Goal: Task Accomplishment & Management: Manage account settings

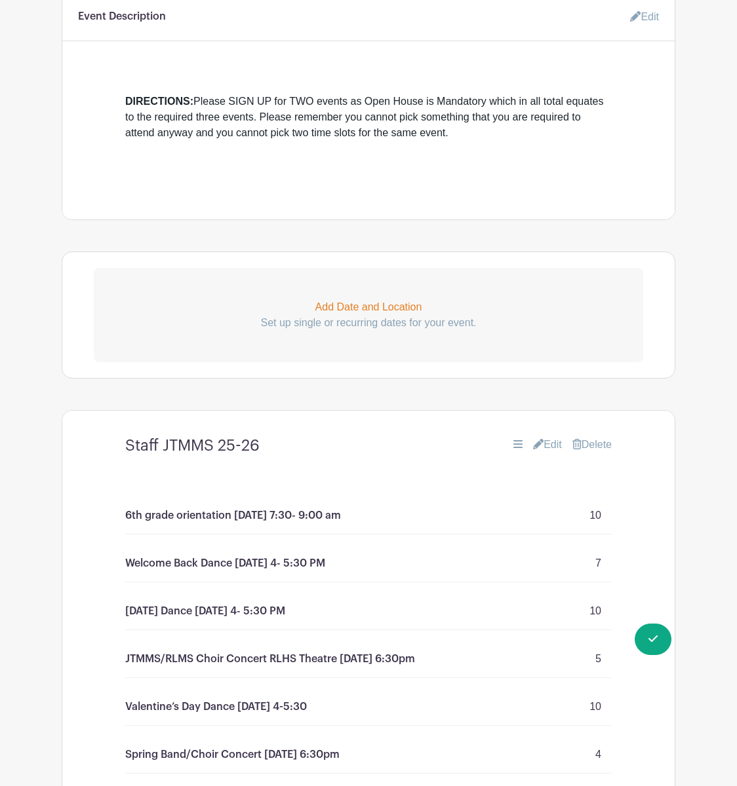
scroll to position [701, 0]
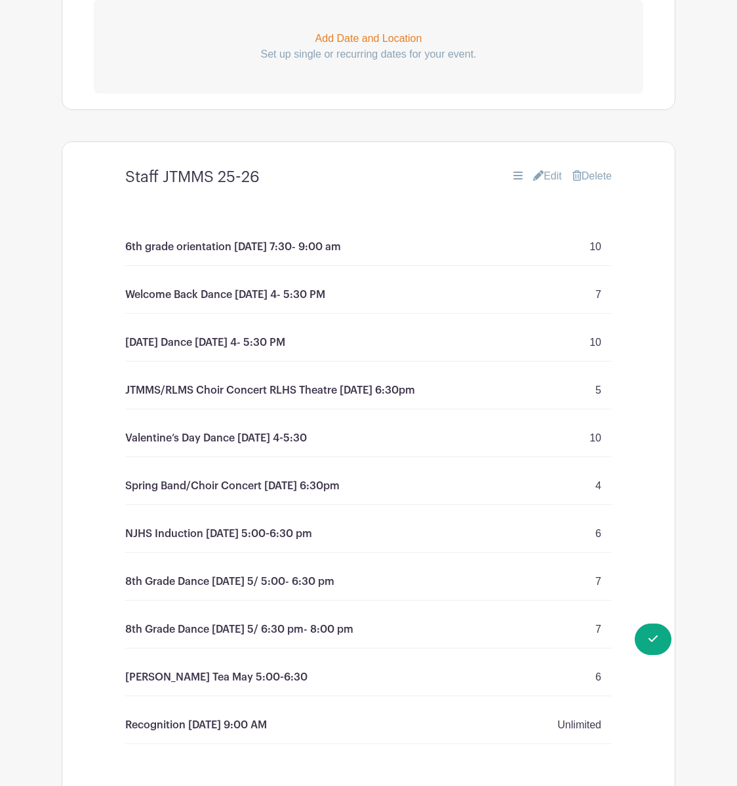
click at [537, 182] on link "Edit" at bounding box center [547, 176] width 29 height 16
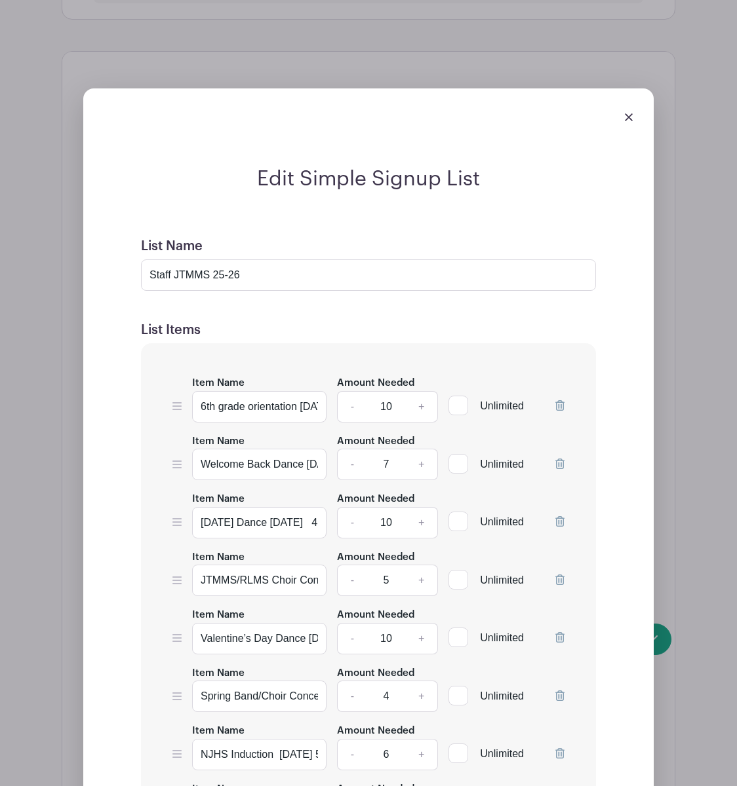
scroll to position [804, 0]
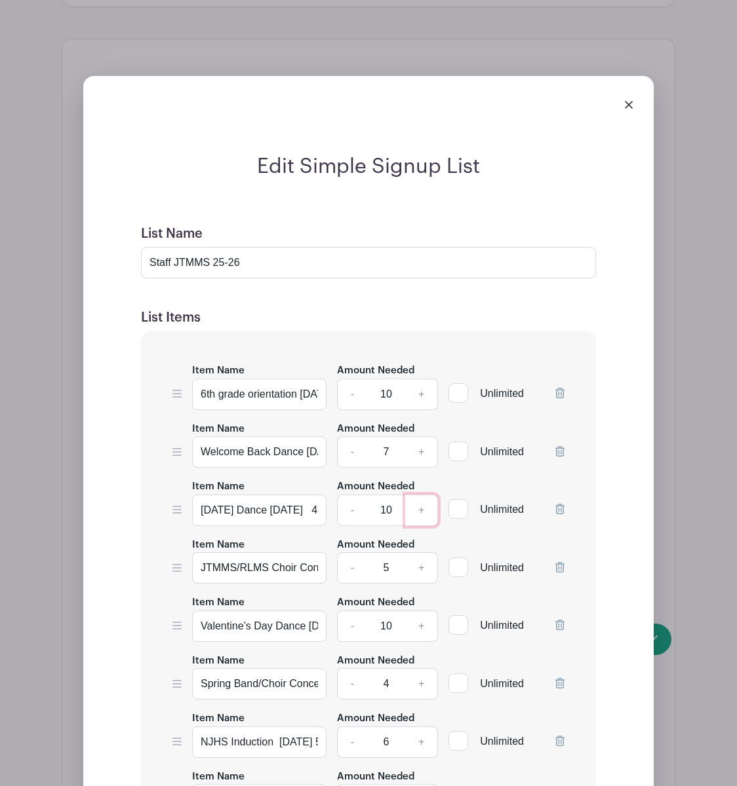
click at [419, 512] on link "+" at bounding box center [421, 510] width 33 height 31
type input "11"
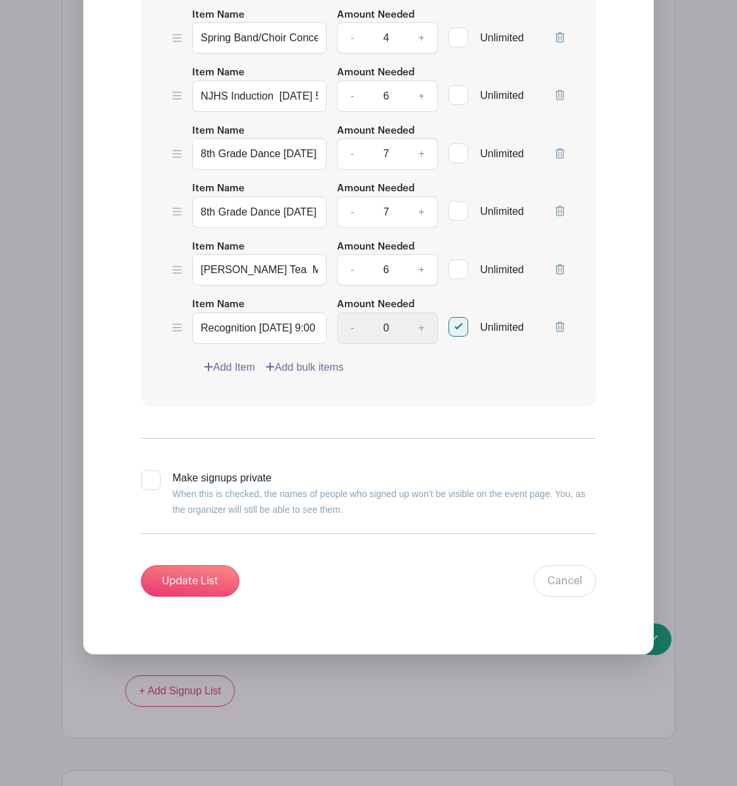
scroll to position [1551, 0]
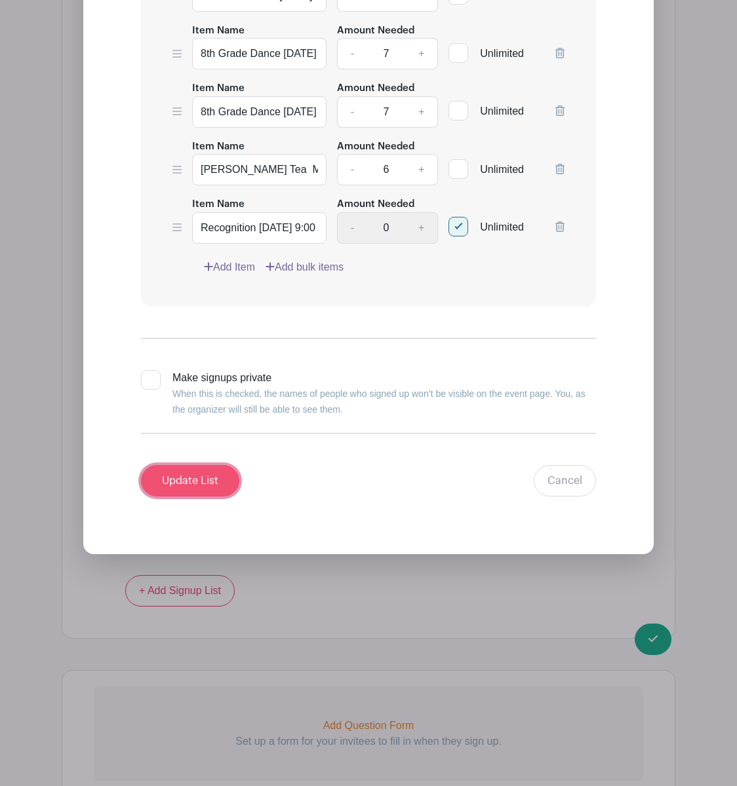
click at [194, 482] on input "Update List" at bounding box center [190, 480] width 98 height 31
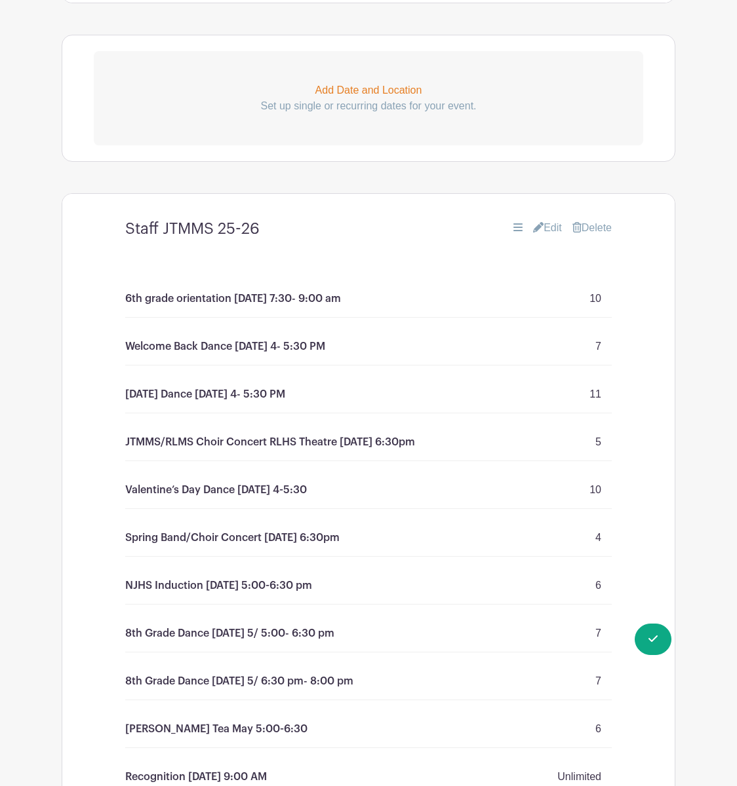
scroll to position [758, 0]
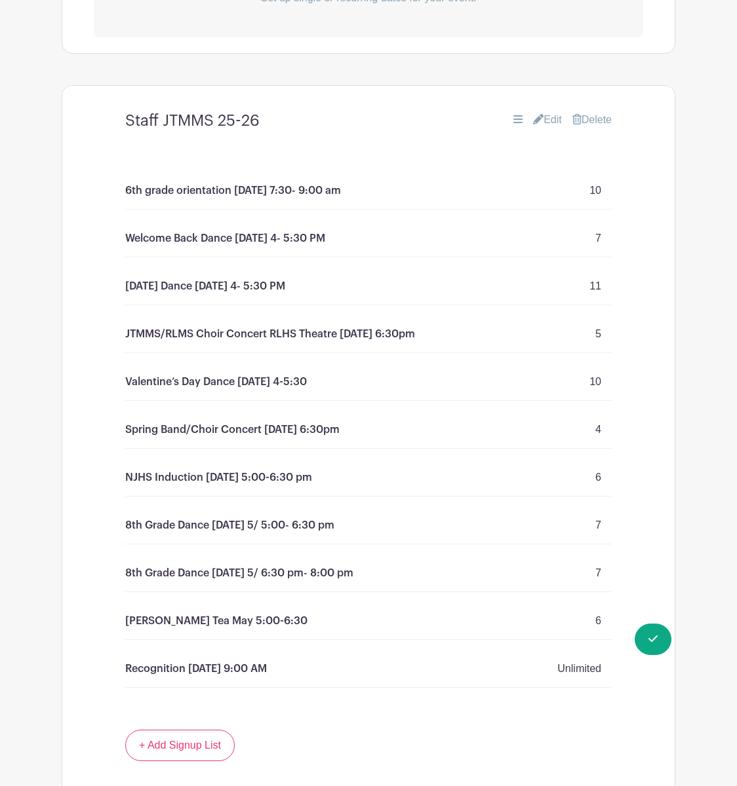
click at [545, 121] on link "Edit" at bounding box center [547, 120] width 29 height 16
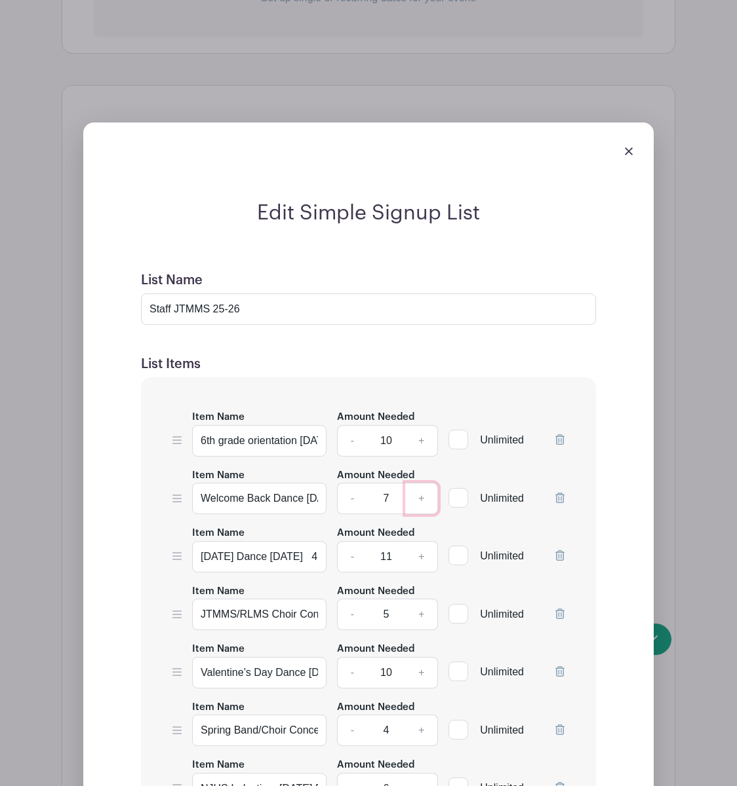
click at [429, 506] on link "+" at bounding box center [421, 498] width 33 height 31
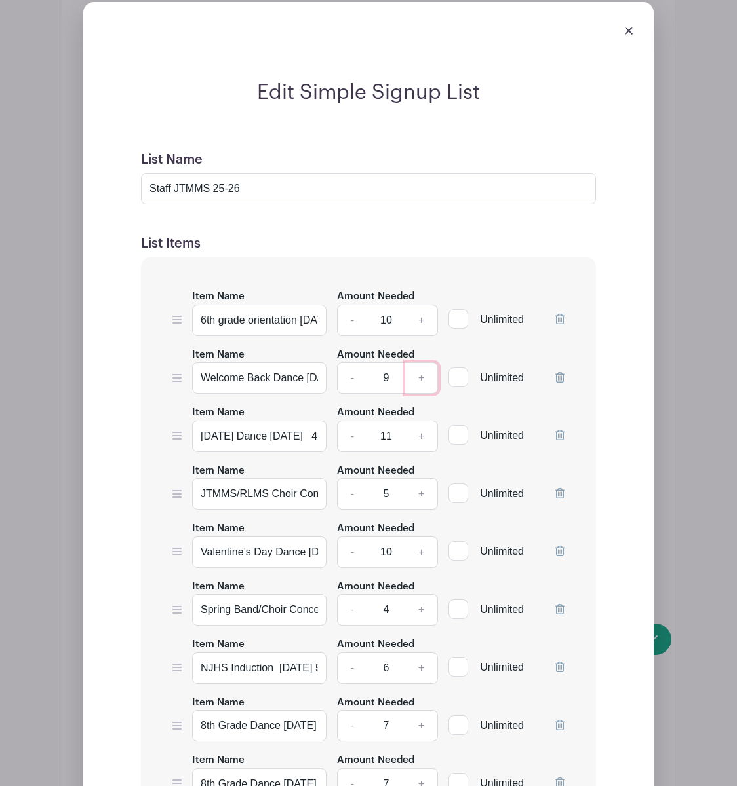
scroll to position [916, 0]
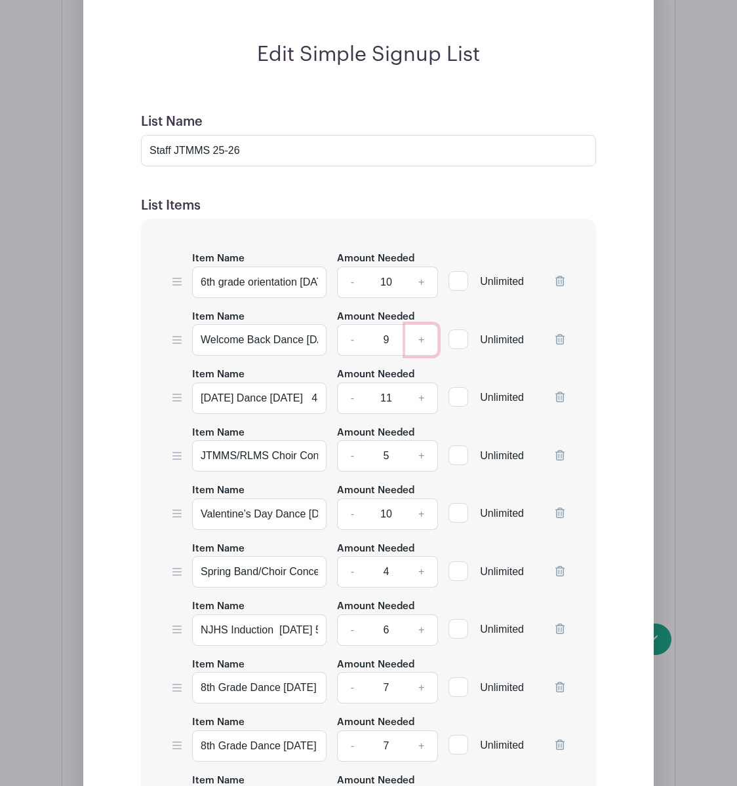
click at [424, 344] on link "+" at bounding box center [421, 339] width 33 height 31
type input "10"
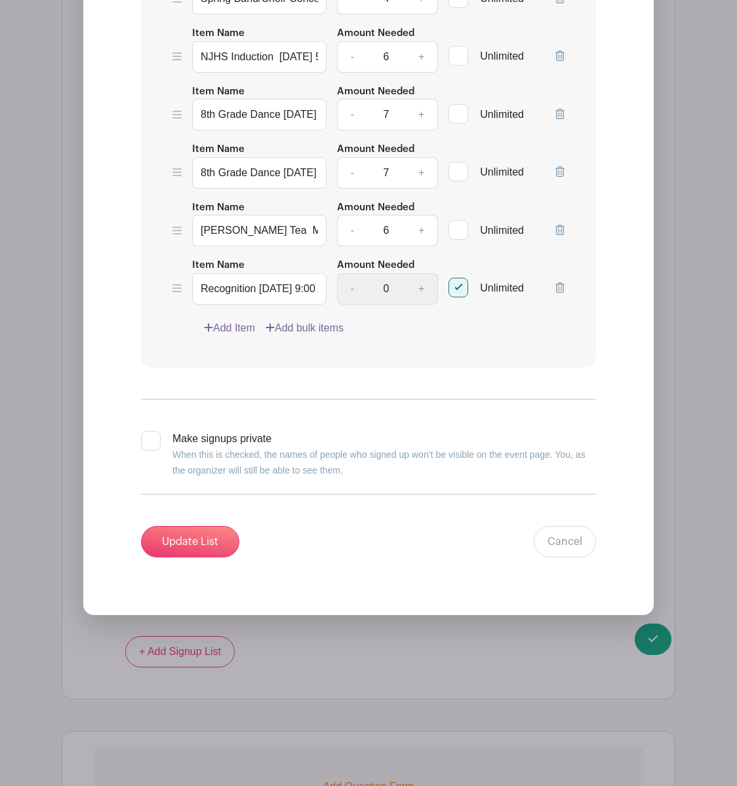
scroll to position [1570, 0]
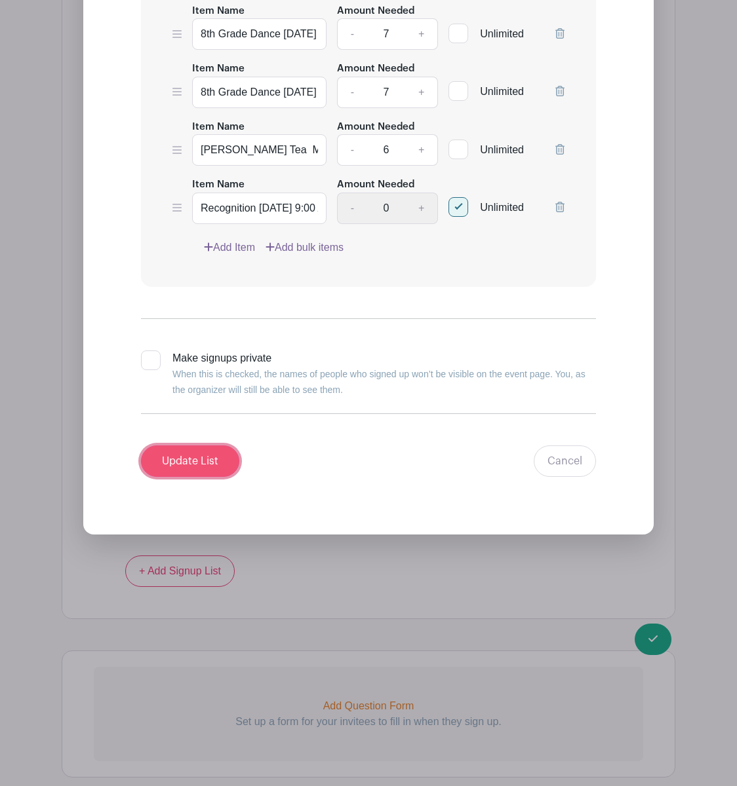
click at [213, 460] on input "Update List" at bounding box center [190, 461] width 98 height 31
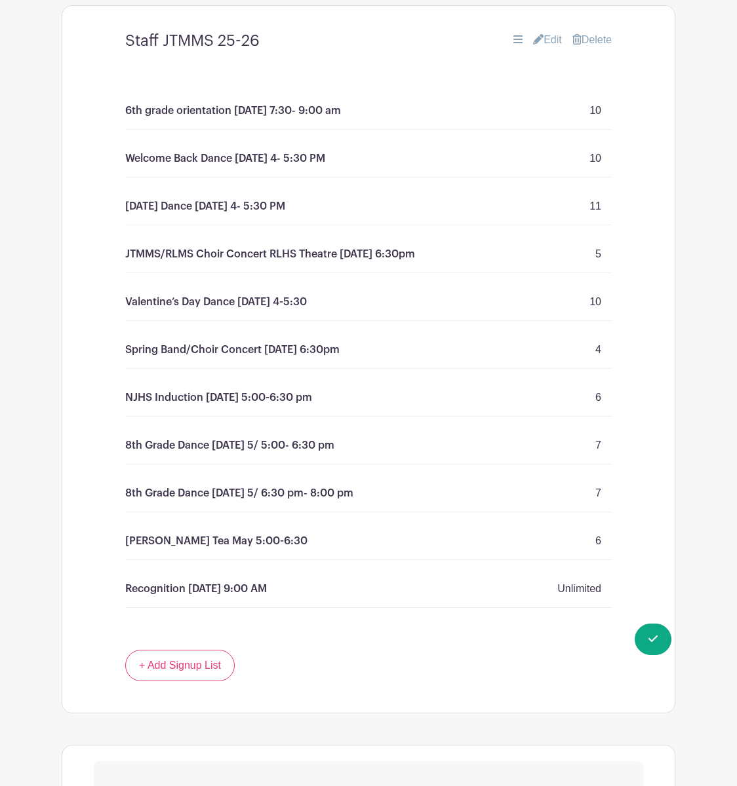
scroll to position [824, 0]
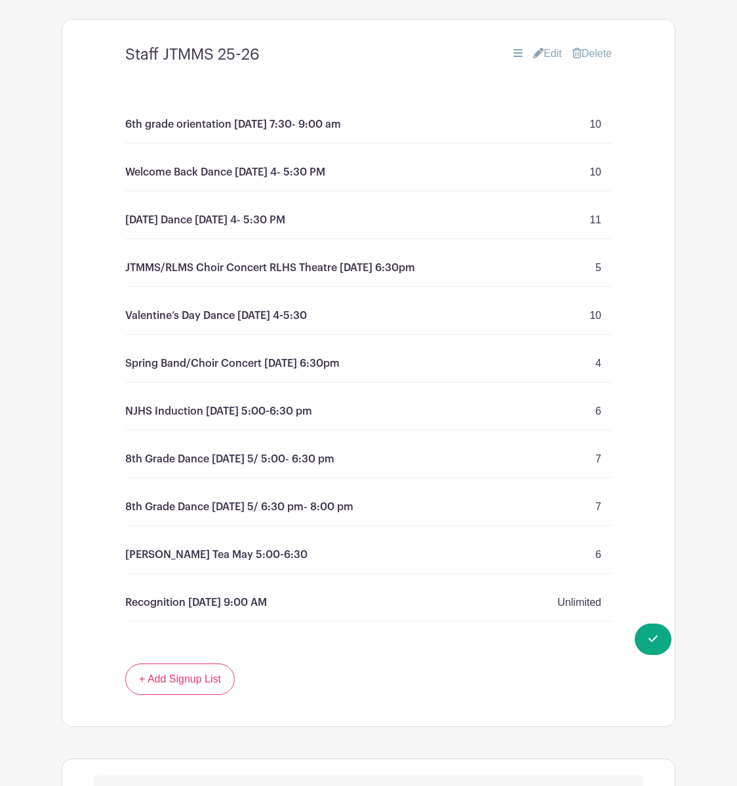
click at [533, 50] on icon at bounding box center [538, 53] width 10 height 10
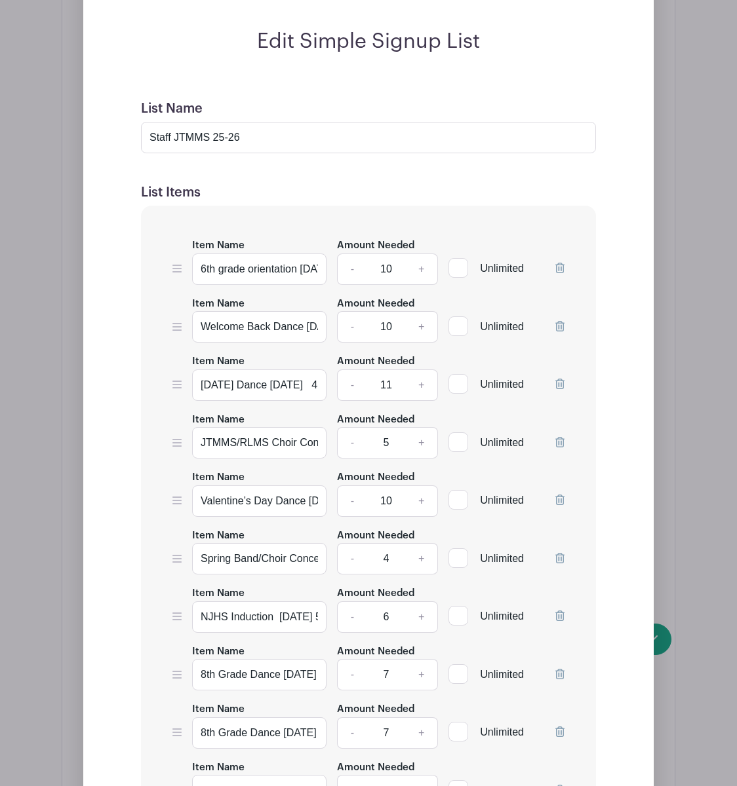
scroll to position [942, 0]
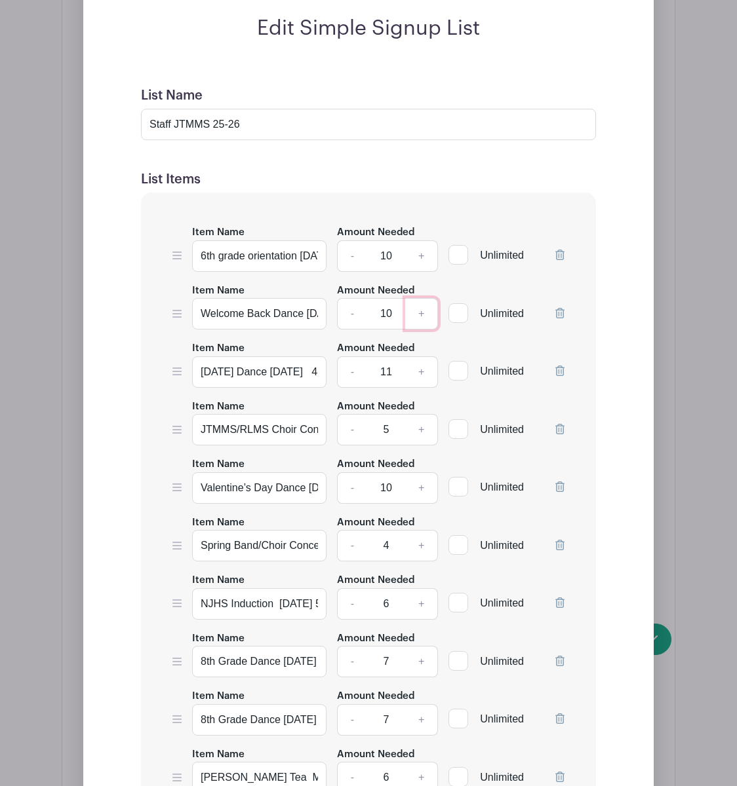
click at [422, 316] on link "+" at bounding box center [421, 313] width 33 height 31
type input "11"
click at [421, 260] on link "+" at bounding box center [421, 256] width 33 height 31
type input "11"
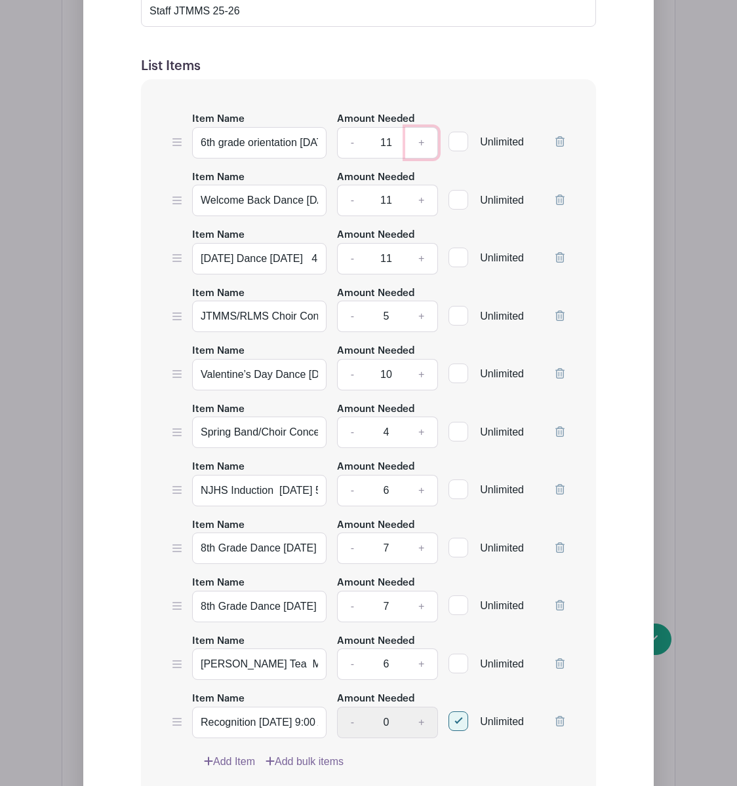
scroll to position [1057, 0]
click at [419, 313] on link "+" at bounding box center [421, 315] width 33 height 31
type input "6"
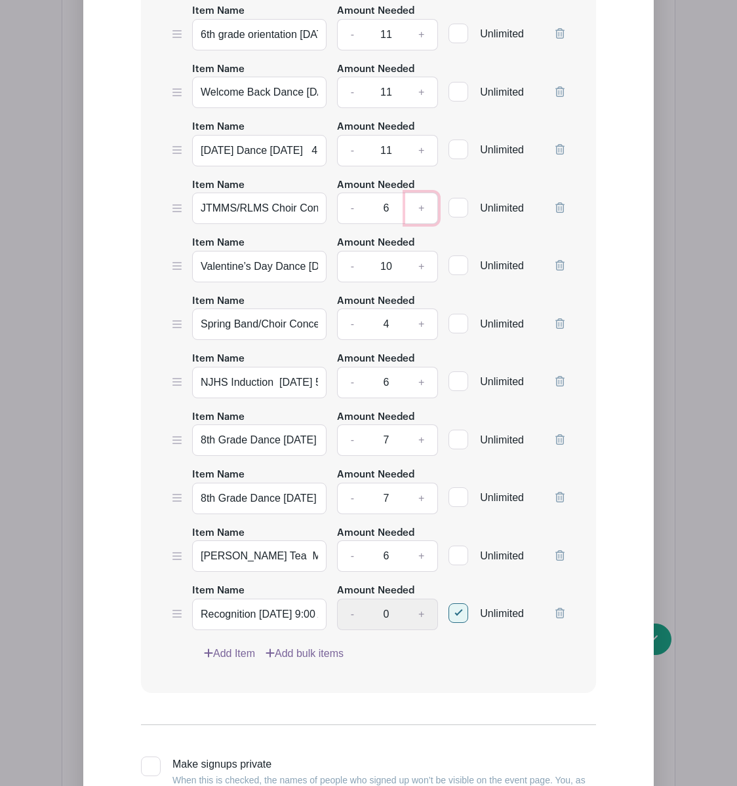
scroll to position [1164, 0]
click at [422, 261] on link "+" at bounding box center [421, 266] width 33 height 31
type input "11"
click at [423, 326] on link "+" at bounding box center [421, 324] width 33 height 31
type input "5"
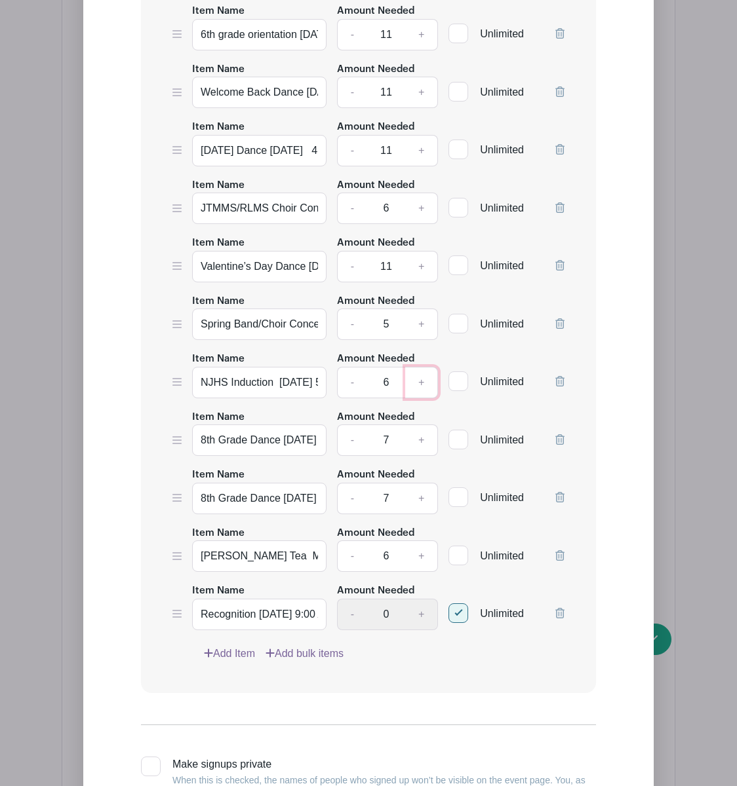
click at [421, 383] on link "+" at bounding box center [421, 382] width 33 height 31
type input "7"
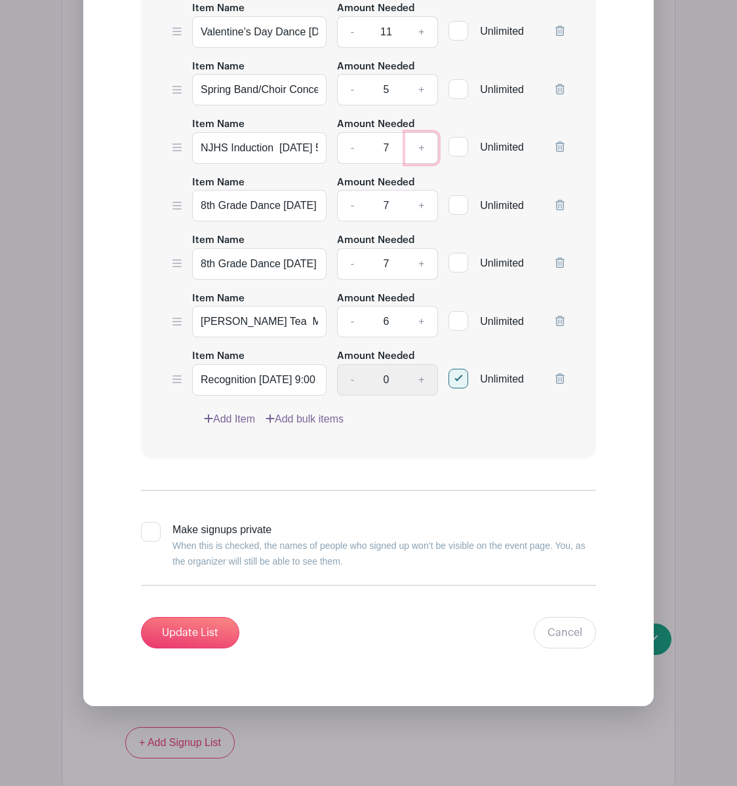
scroll to position [1405, 0]
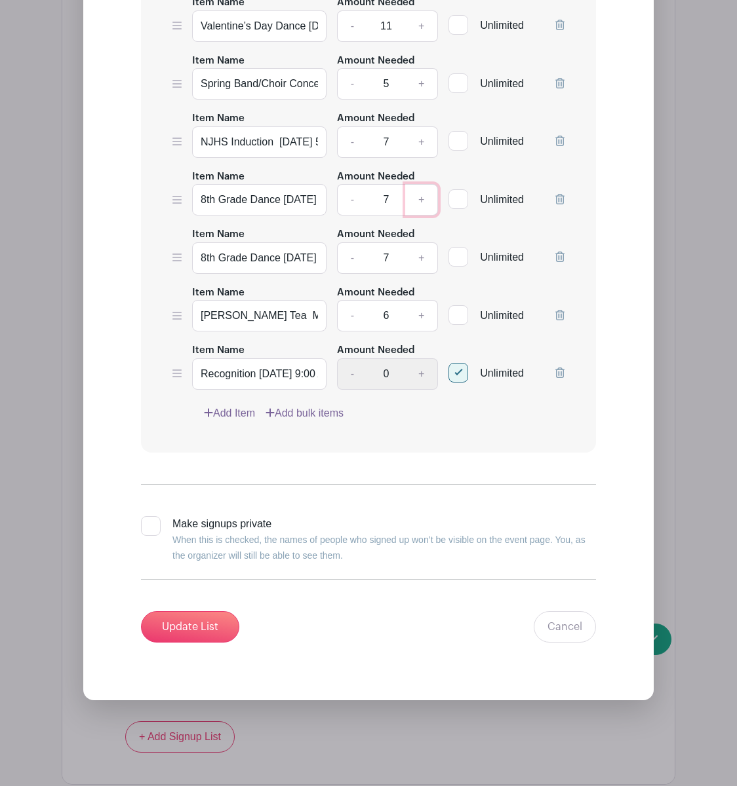
click at [421, 197] on link "+" at bounding box center [421, 199] width 33 height 31
type input "11"
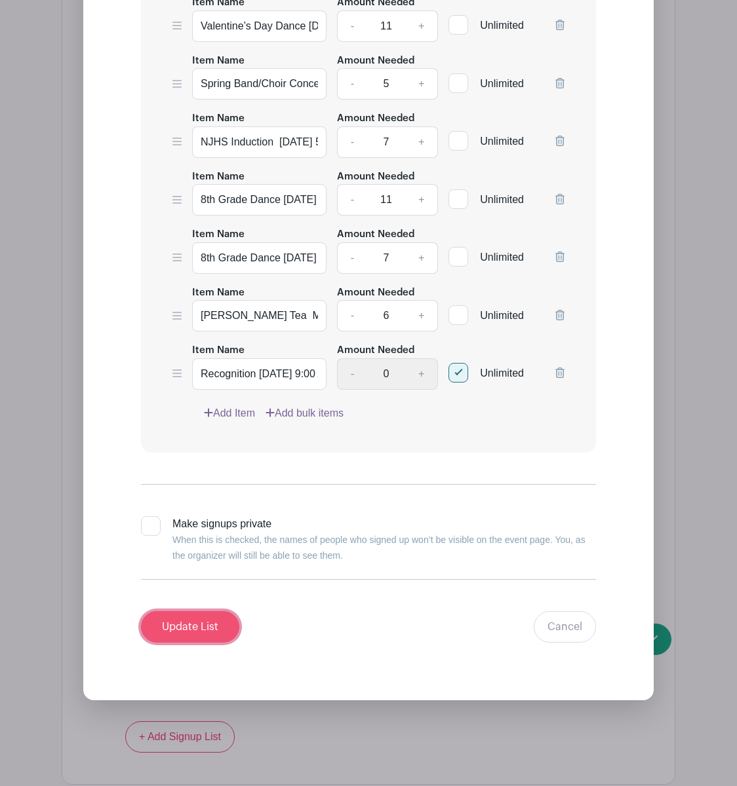
click at [203, 617] on input "Update List" at bounding box center [190, 626] width 98 height 31
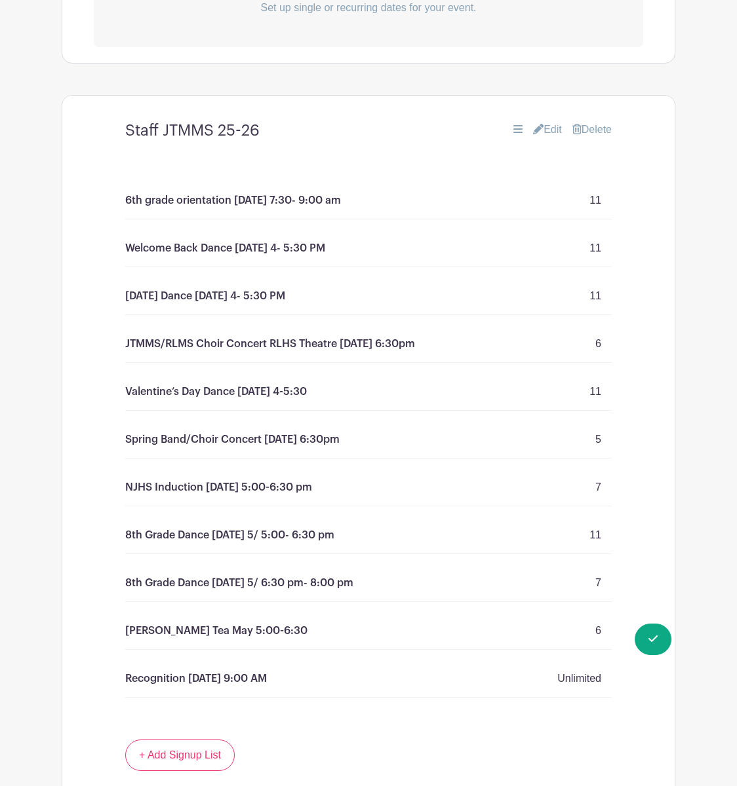
scroll to position [749, 0]
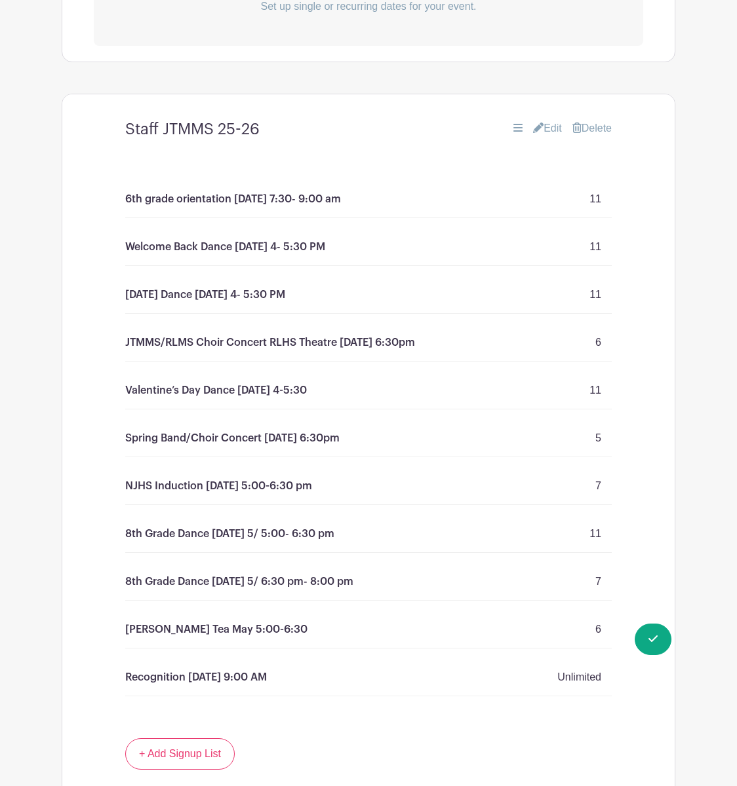
click at [554, 124] on link "Edit" at bounding box center [547, 129] width 29 height 16
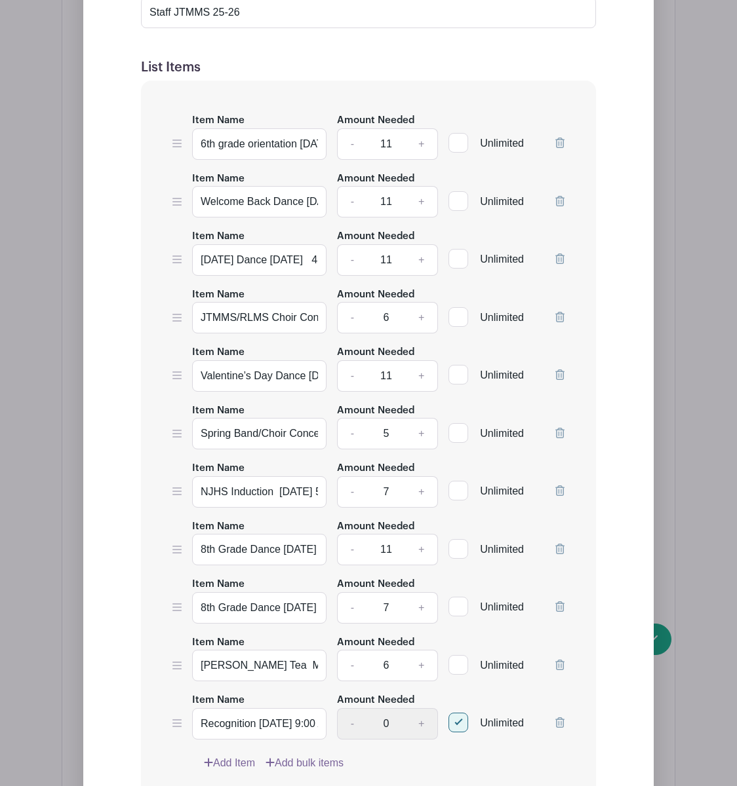
scroll to position [1056, 0]
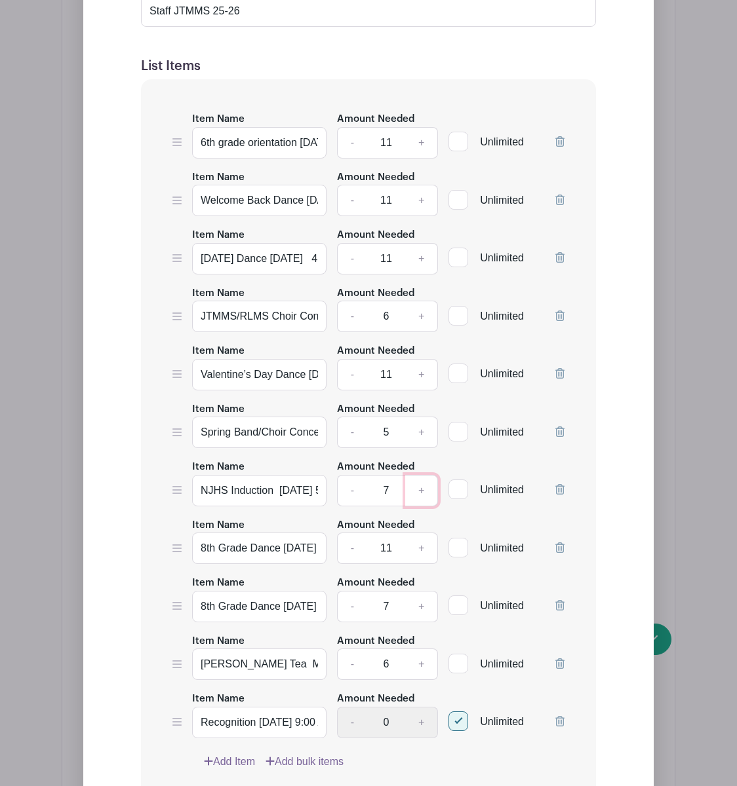
click at [420, 491] on link "+" at bounding box center [421, 490] width 33 height 31
type input "8"
click at [427, 605] on link "+" at bounding box center [421, 606] width 33 height 31
click at [353, 609] on link "-" at bounding box center [352, 606] width 30 height 31
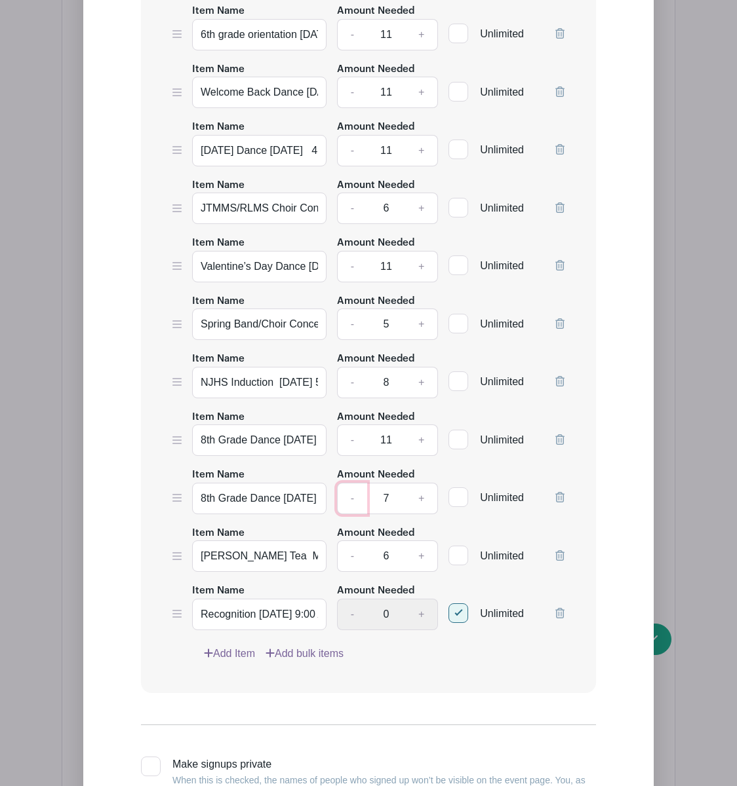
scroll to position [1308, 0]
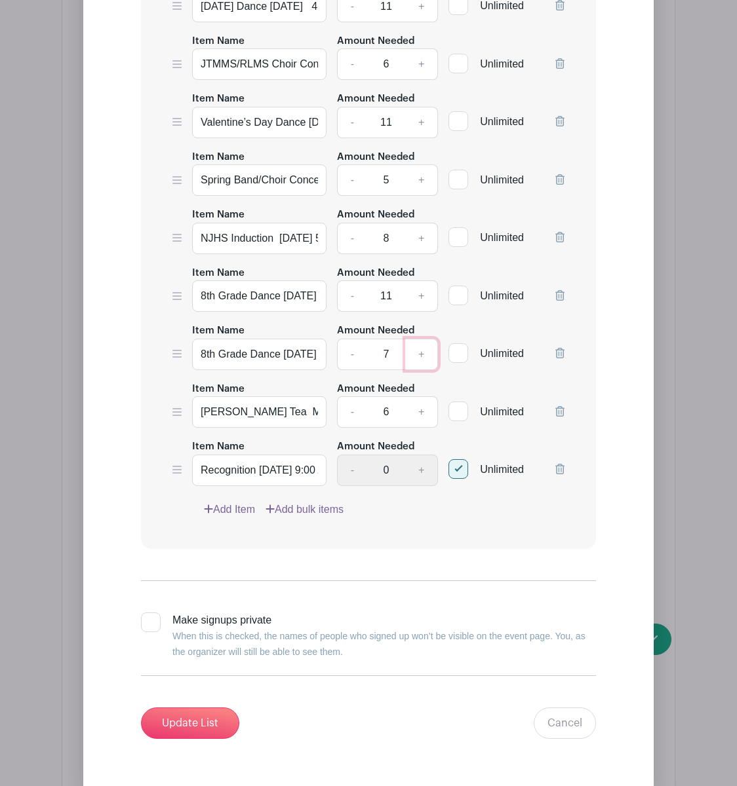
click at [424, 349] on link "+" at bounding box center [421, 354] width 33 height 31
type input "10"
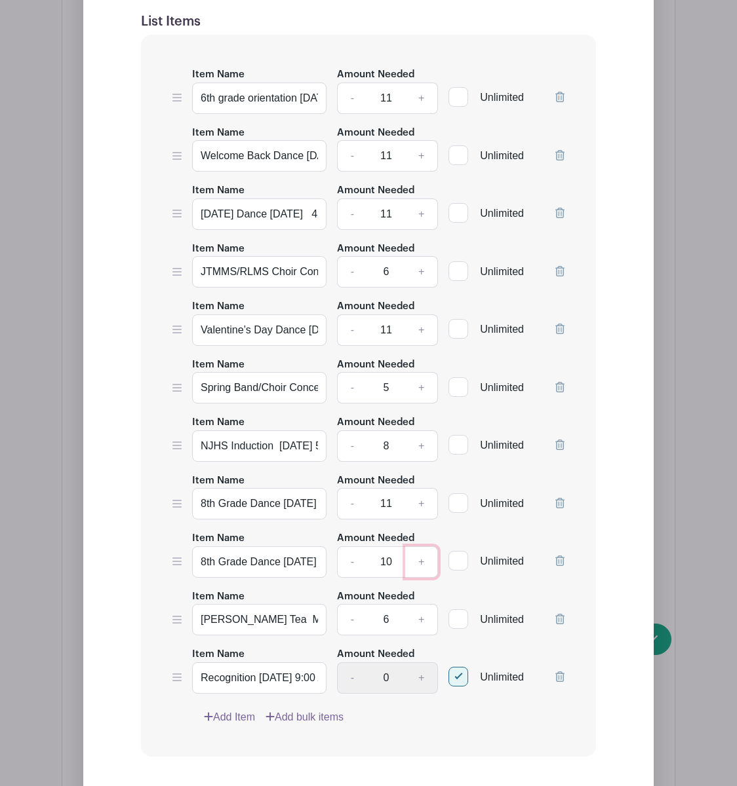
scroll to position [1083, 0]
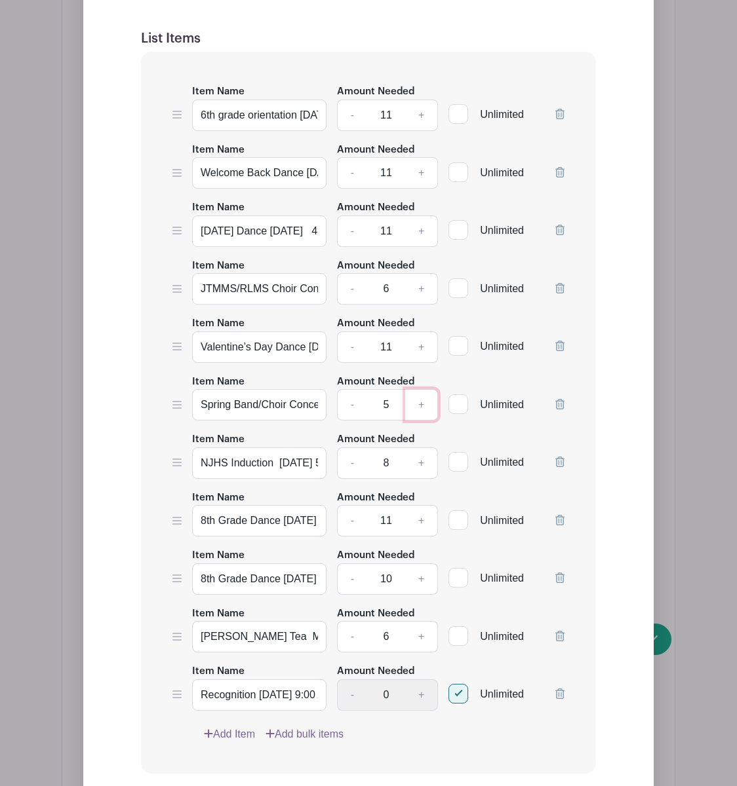
click at [416, 408] on link "+" at bounding box center [421, 404] width 33 height 31
type input "6"
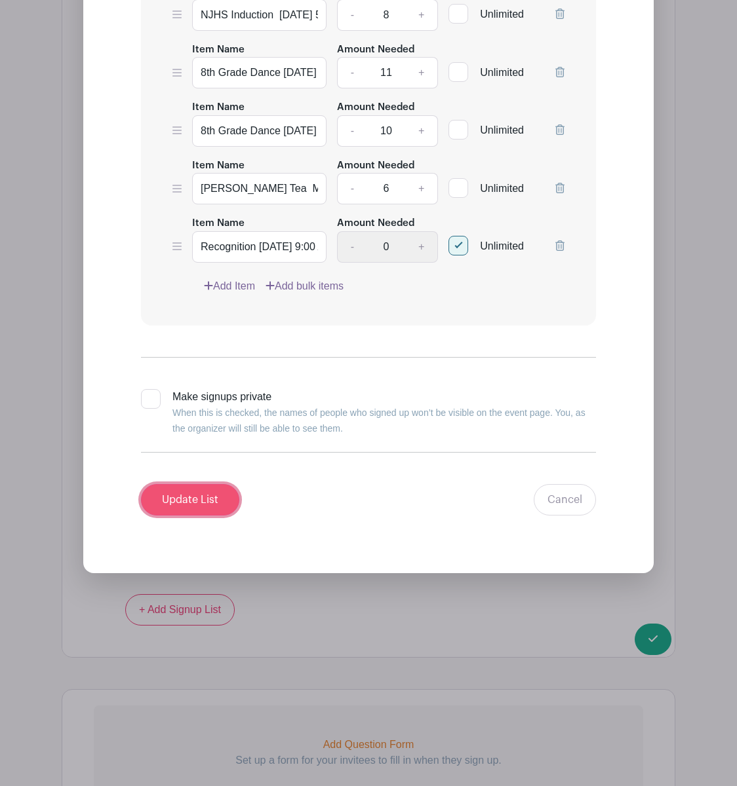
click at [204, 502] on input "Update List" at bounding box center [190, 499] width 98 height 31
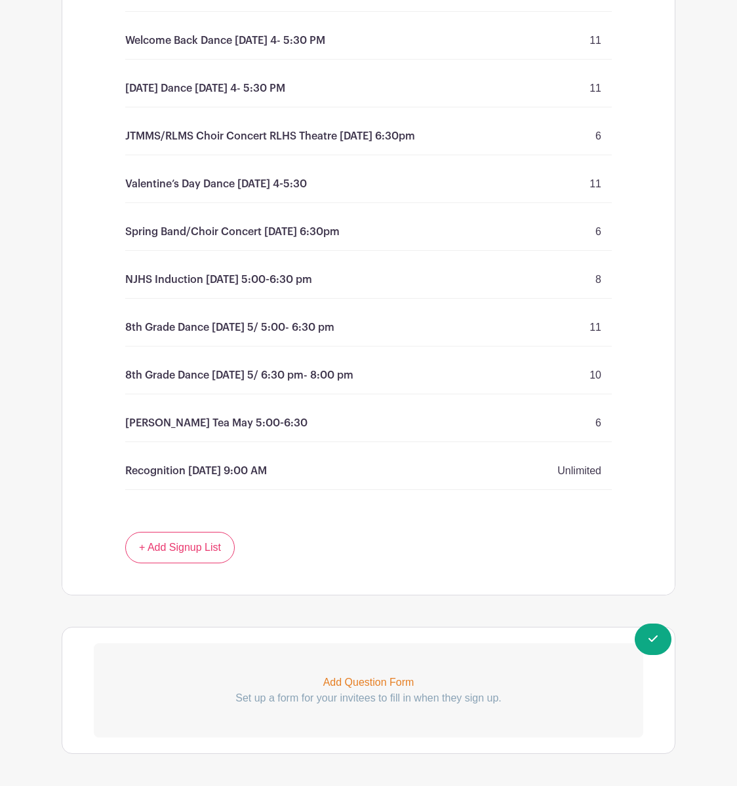
scroll to position [1007, 0]
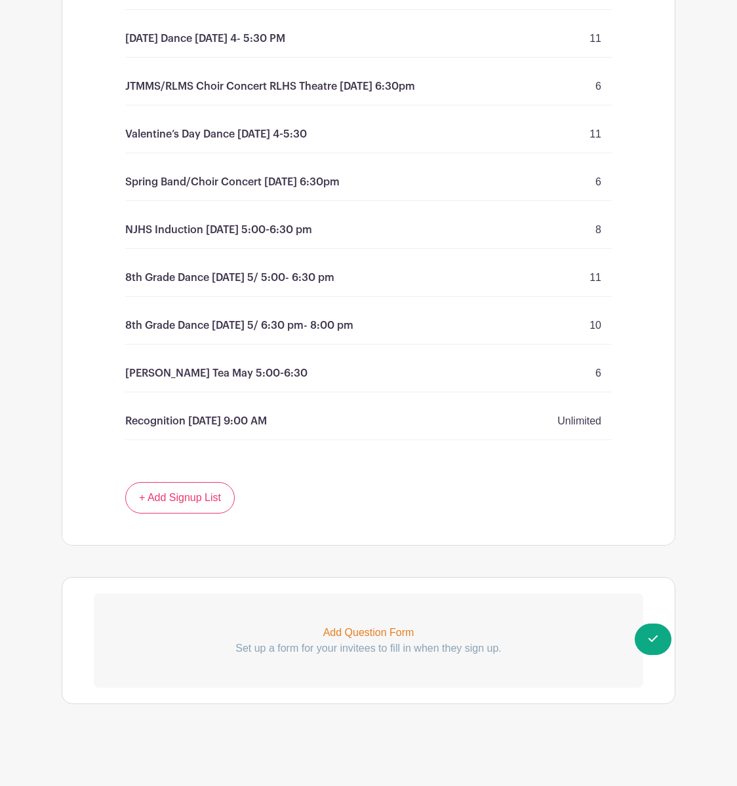
click at [208, 422] on p "Recognition [DATE] 9:00 AM" at bounding box center [196, 422] width 142 height 16
click at [258, 421] on p "Recognition [DATE] 9:00 AM" at bounding box center [196, 422] width 142 height 16
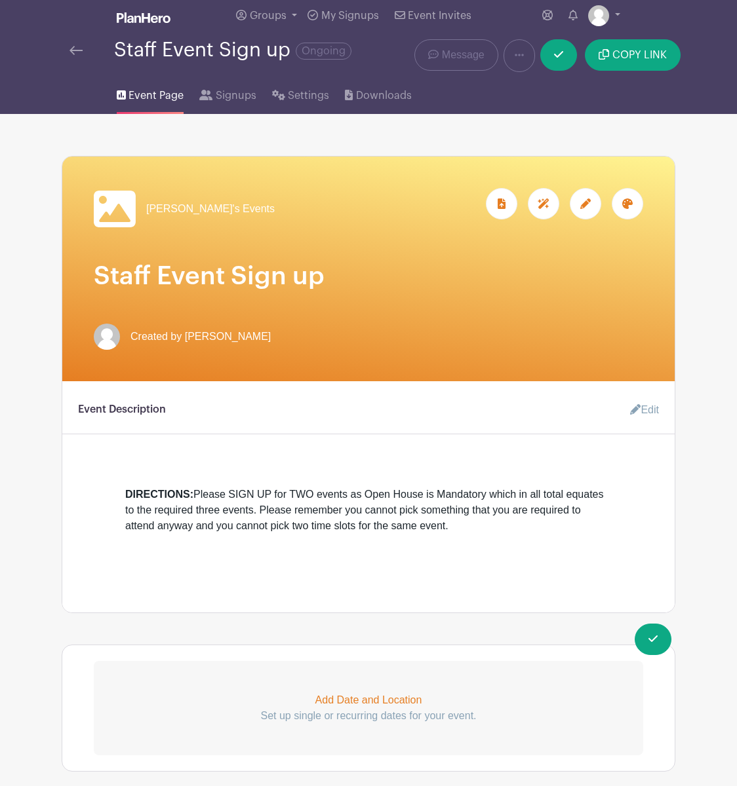
scroll to position [0, 0]
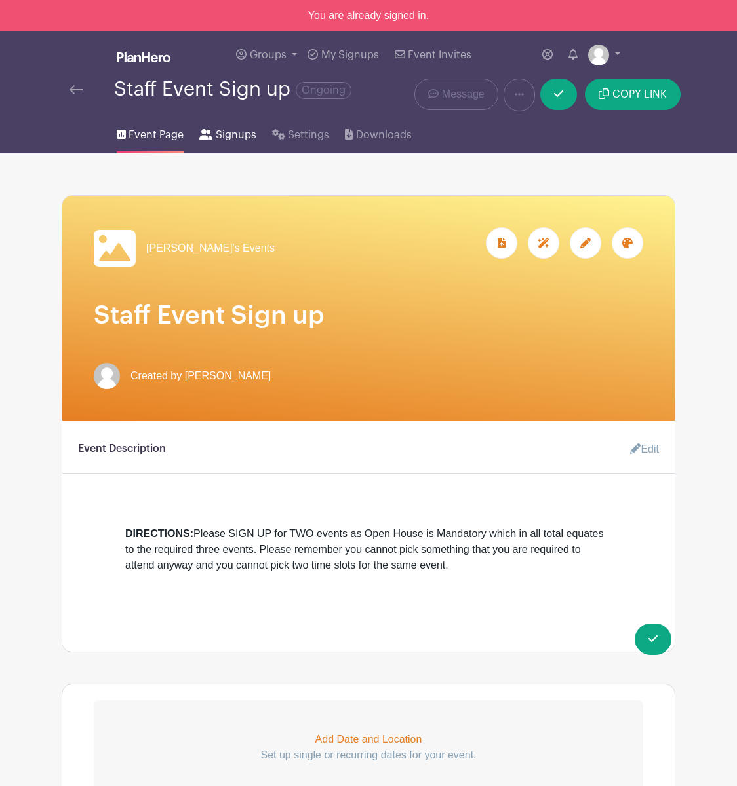
click at [224, 147] on link "Signups" at bounding box center [227, 132] width 56 height 42
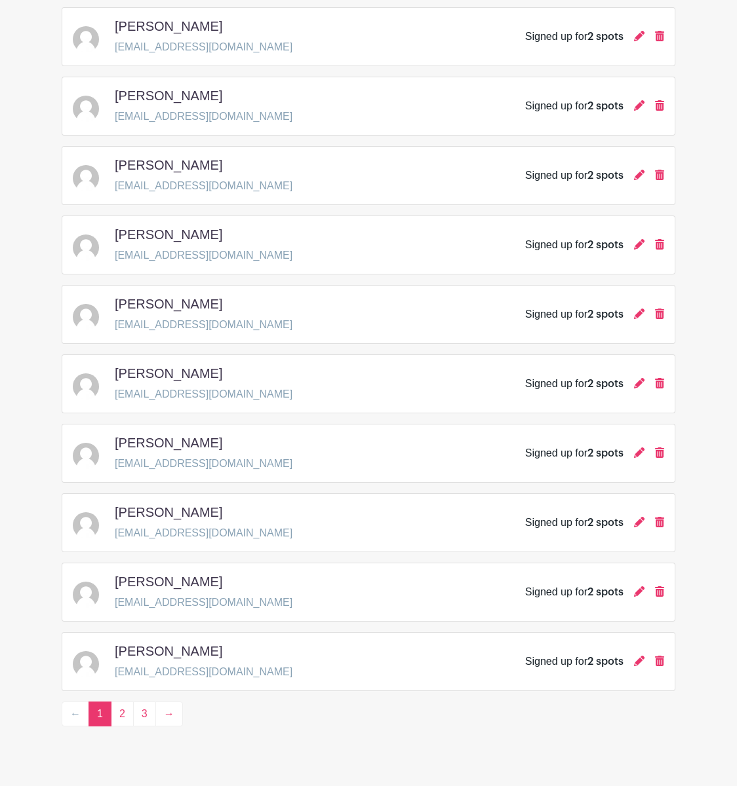
scroll to position [1632, 0]
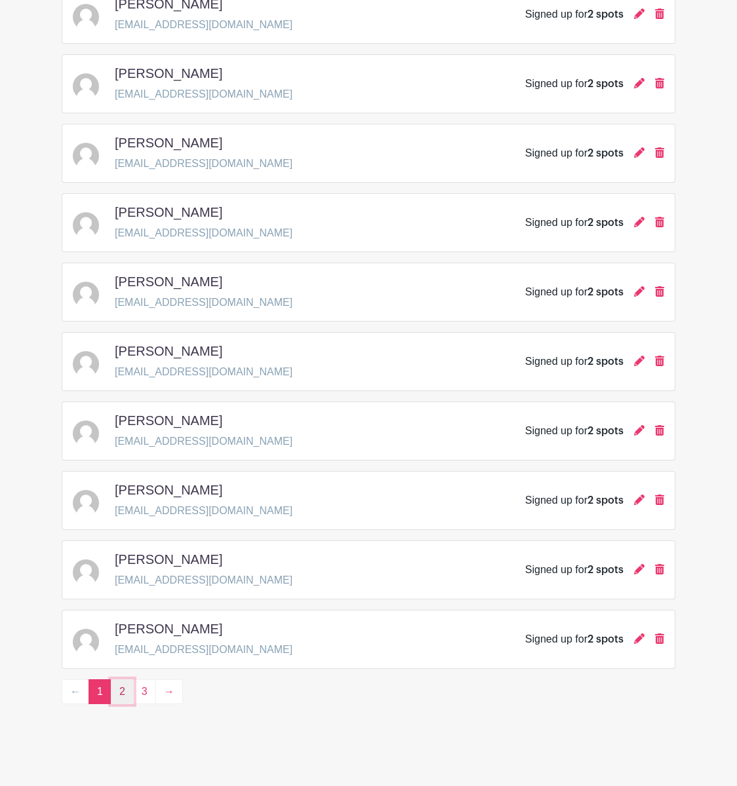
click at [123, 697] on link "2" at bounding box center [122, 692] width 23 height 25
click at [142, 693] on link "3" at bounding box center [144, 692] width 23 height 25
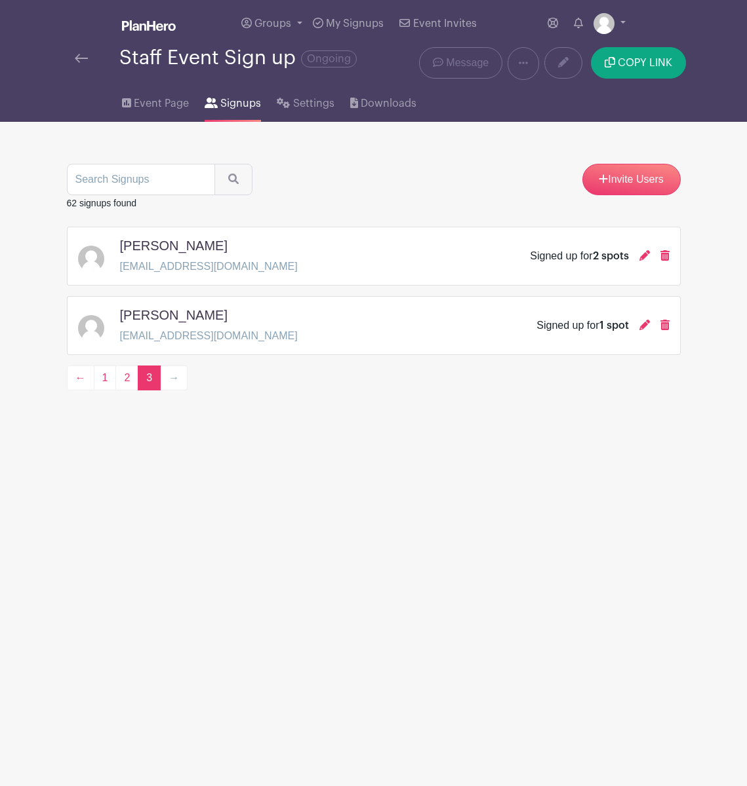
click at [85, 64] on link at bounding box center [81, 58] width 13 height 16
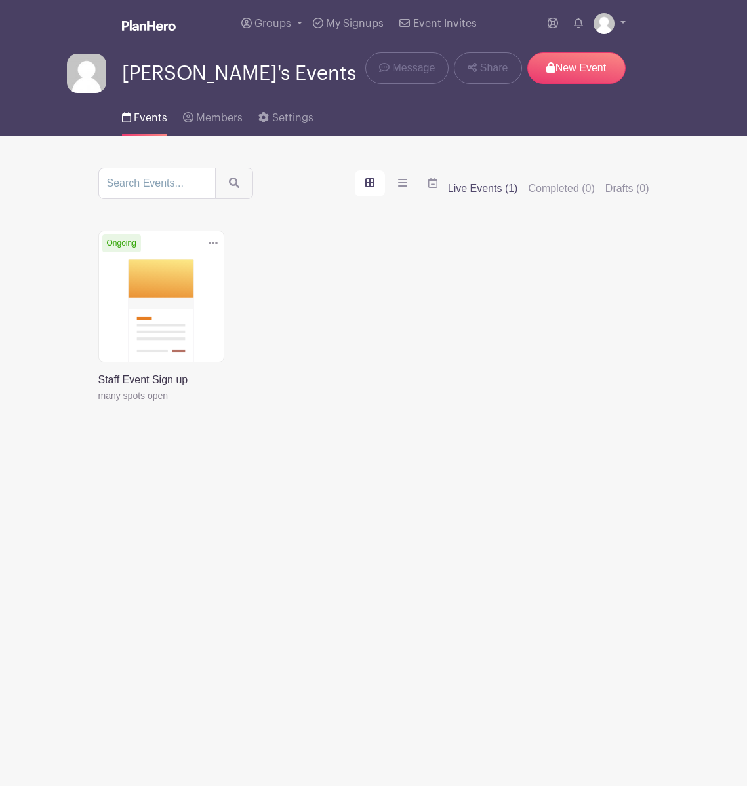
click at [98, 404] on link at bounding box center [98, 404] width 0 height 0
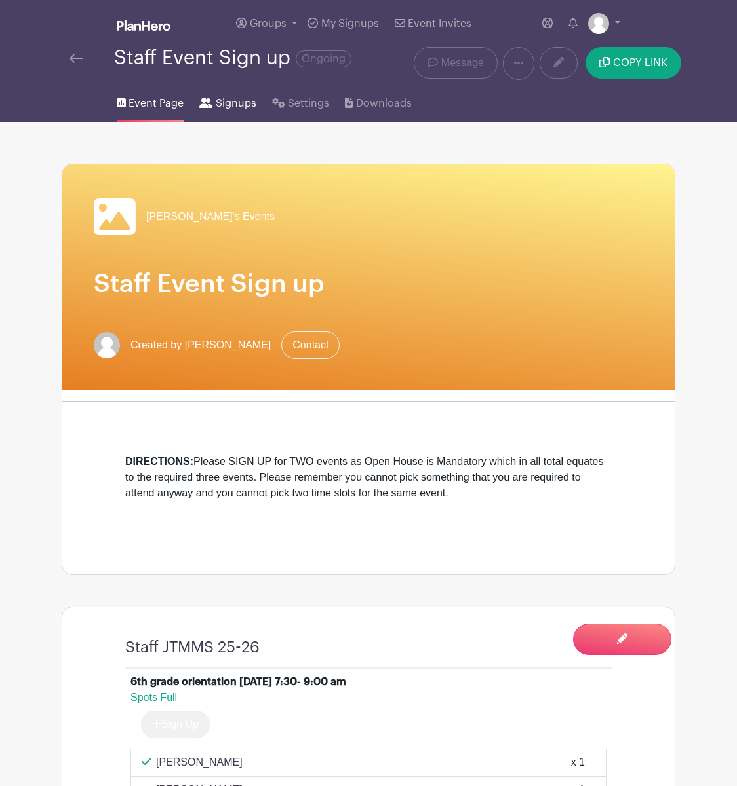
click at [211, 104] on icon at bounding box center [205, 103] width 13 height 10
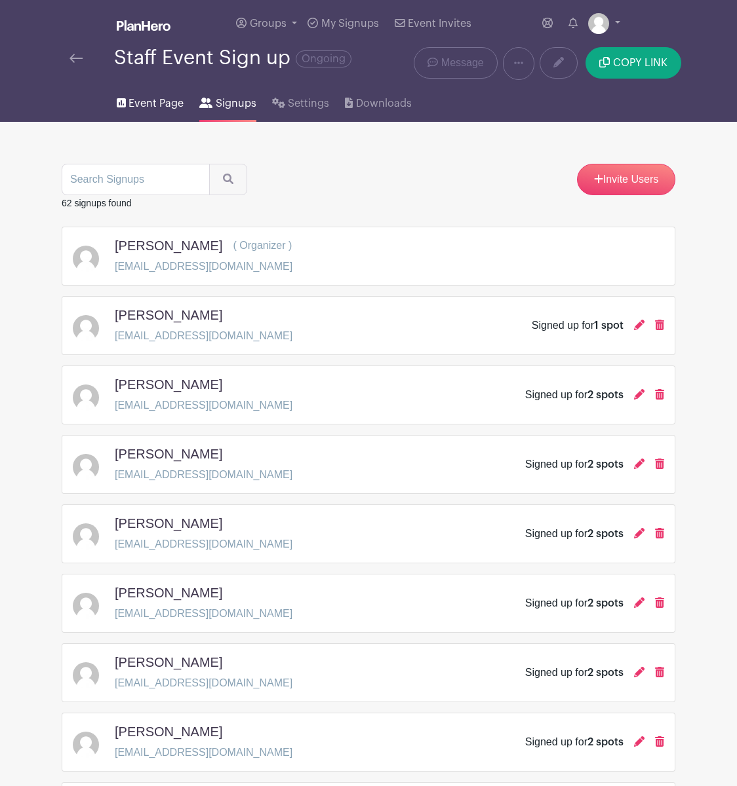
click at [161, 96] on link "Event Page" at bounding box center [150, 101] width 67 height 42
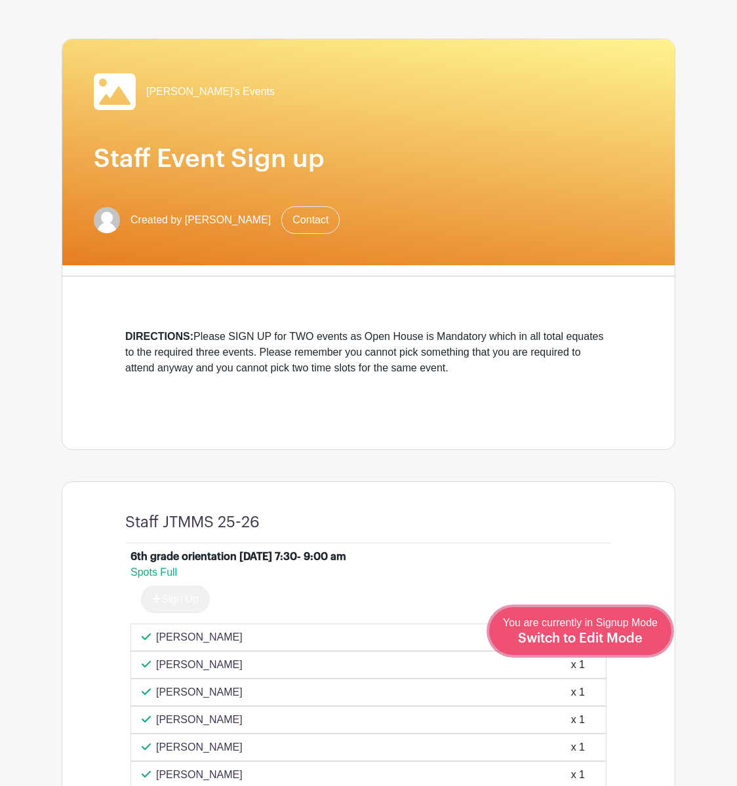
click at [627, 643] on span "Switch to Edit Mode" at bounding box center [580, 638] width 125 height 13
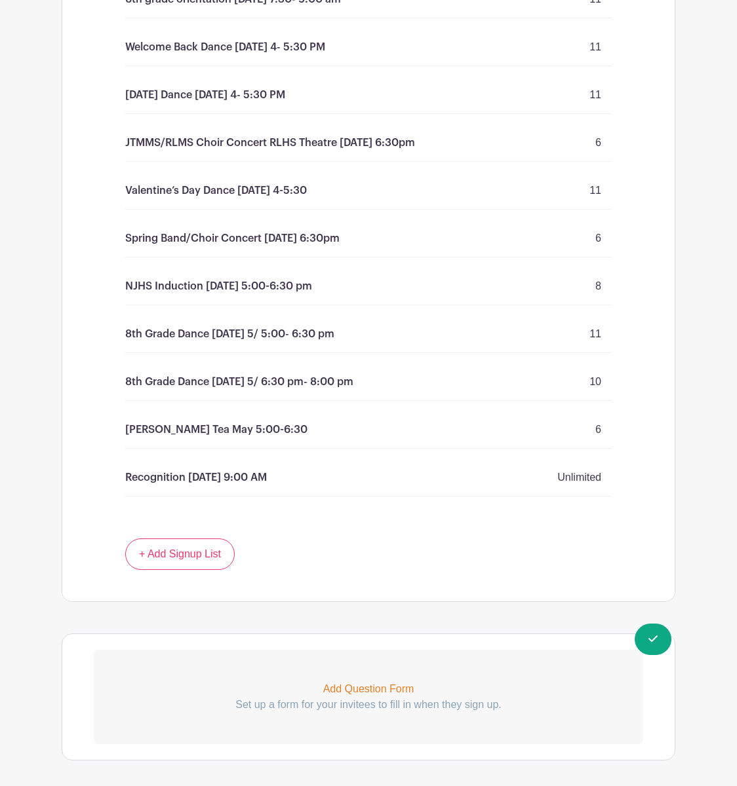
scroll to position [716, 0]
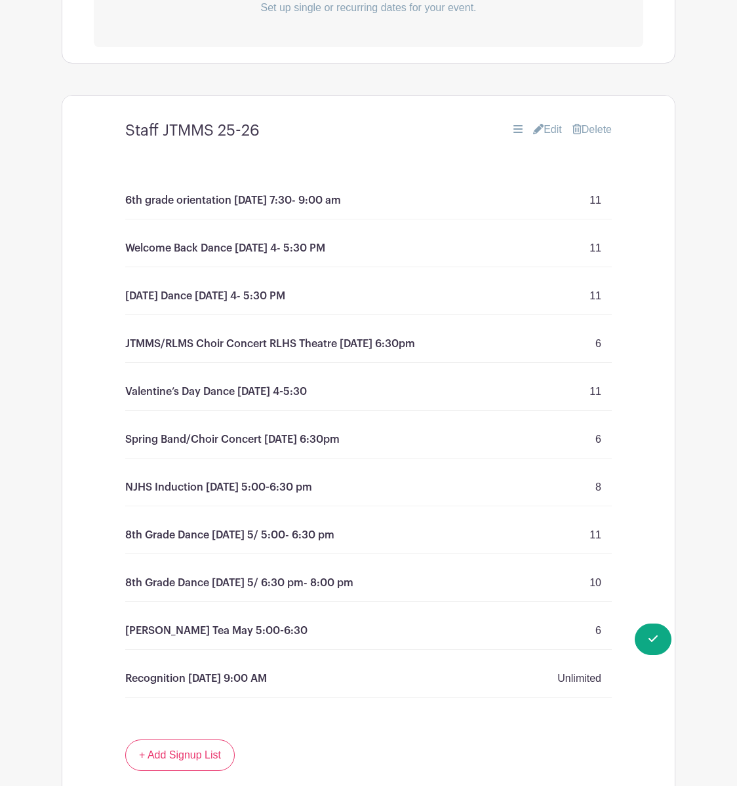
click at [538, 130] on link "Edit" at bounding box center [547, 130] width 29 height 16
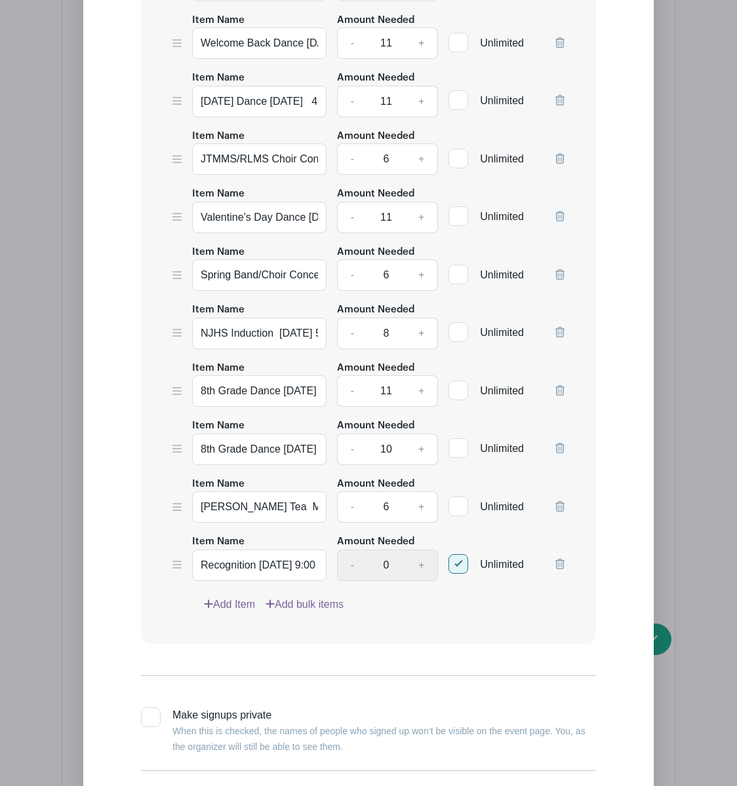
scroll to position [1190, 0]
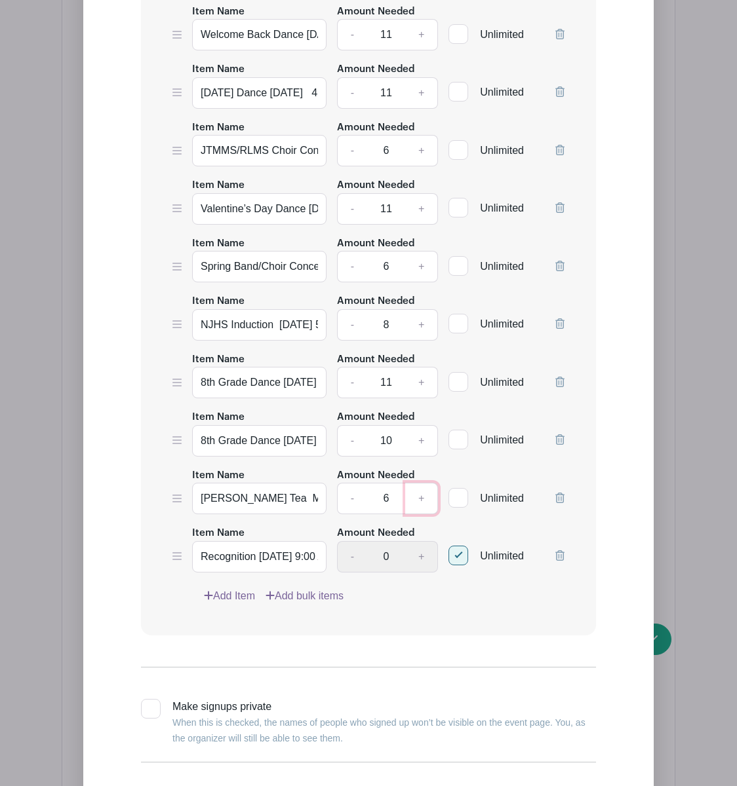
click at [422, 503] on link "+" at bounding box center [421, 498] width 33 height 31
type input "8"
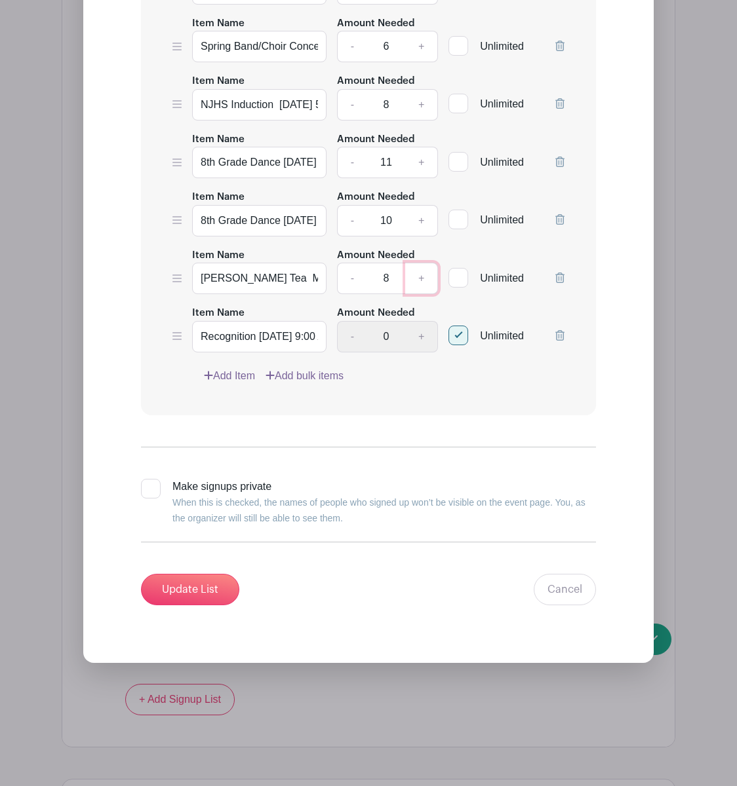
scroll to position [1413, 0]
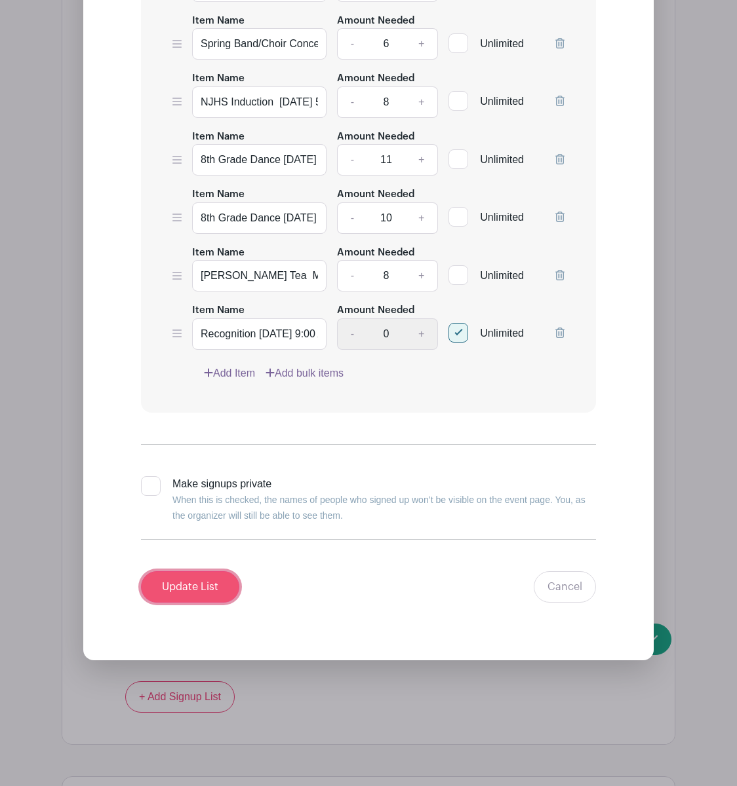
click at [187, 576] on input "Update List" at bounding box center [190, 587] width 98 height 31
